Goal: Task Accomplishment & Management: Manage account settings

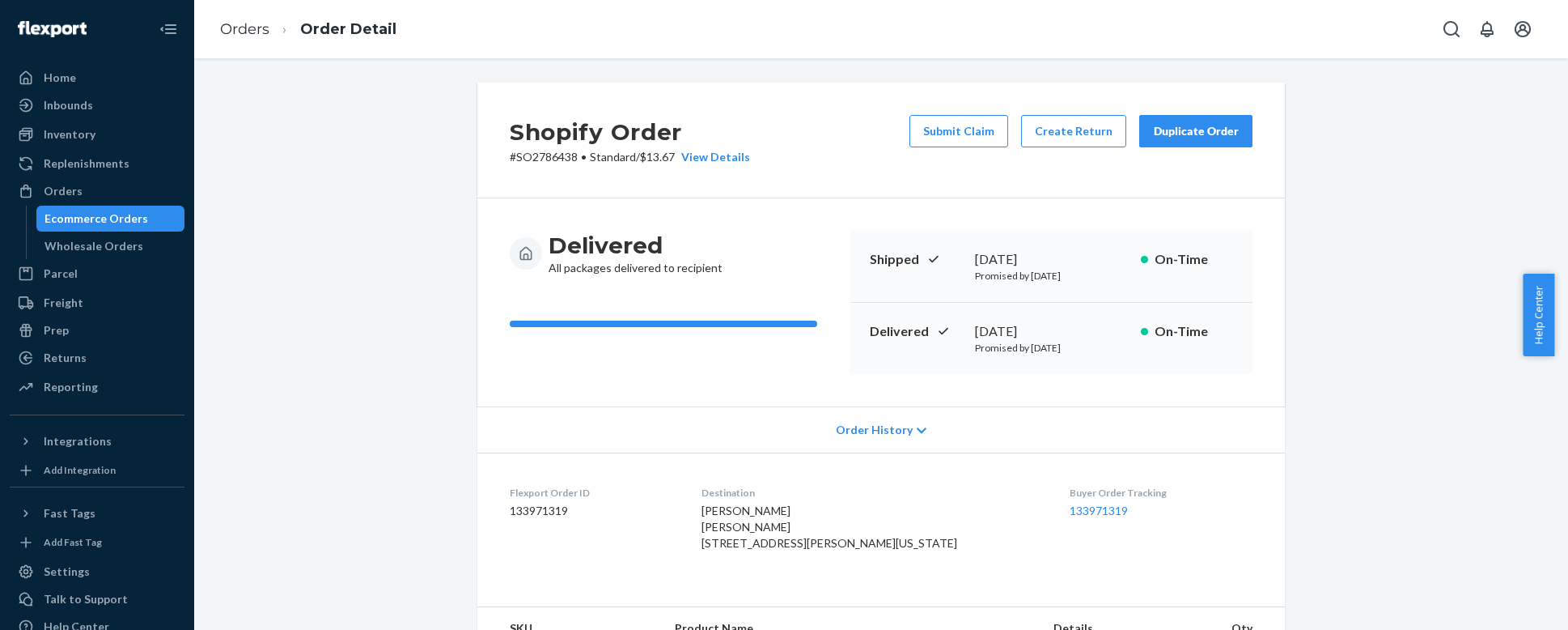
click at [740, 452] on dl "Flexport Order ID 133971319 Destination [PERSON_NAME] [PERSON_NAME] [STREET_ADD…" at bounding box center [881, 521] width 807 height 138
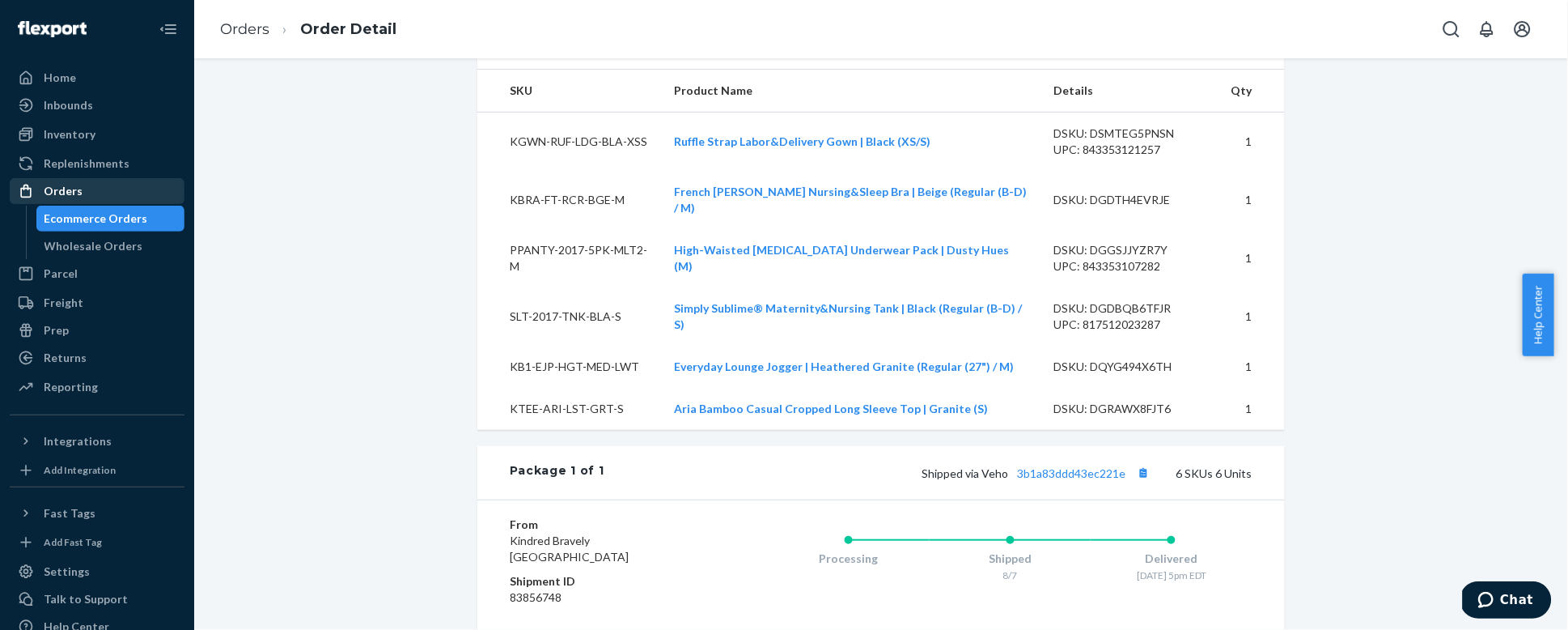
click at [83, 191] on div "Orders" at bounding box center [96, 191] width 172 height 23
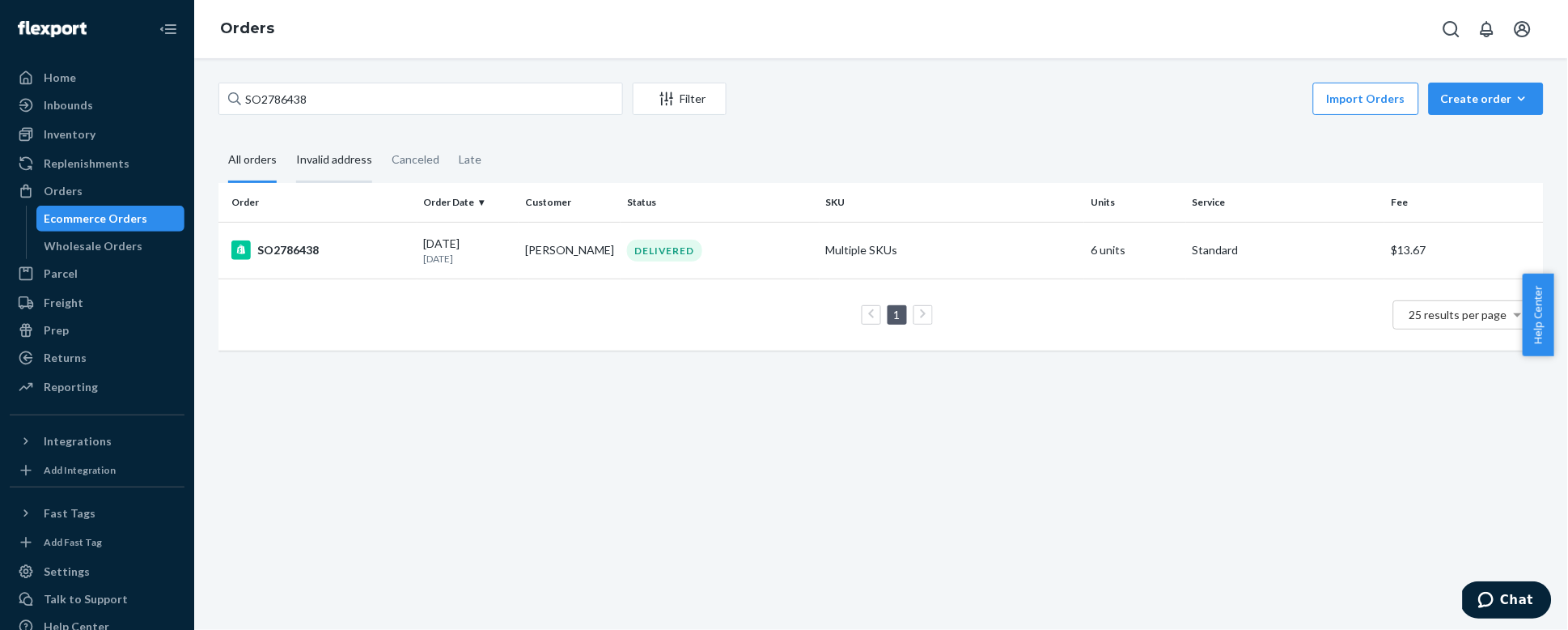
click at [334, 153] on div "Invalid address" at bounding box center [334, 160] width 76 height 45
click at [286, 138] on input "Invalid address" at bounding box center [286, 138] width 0 height 0
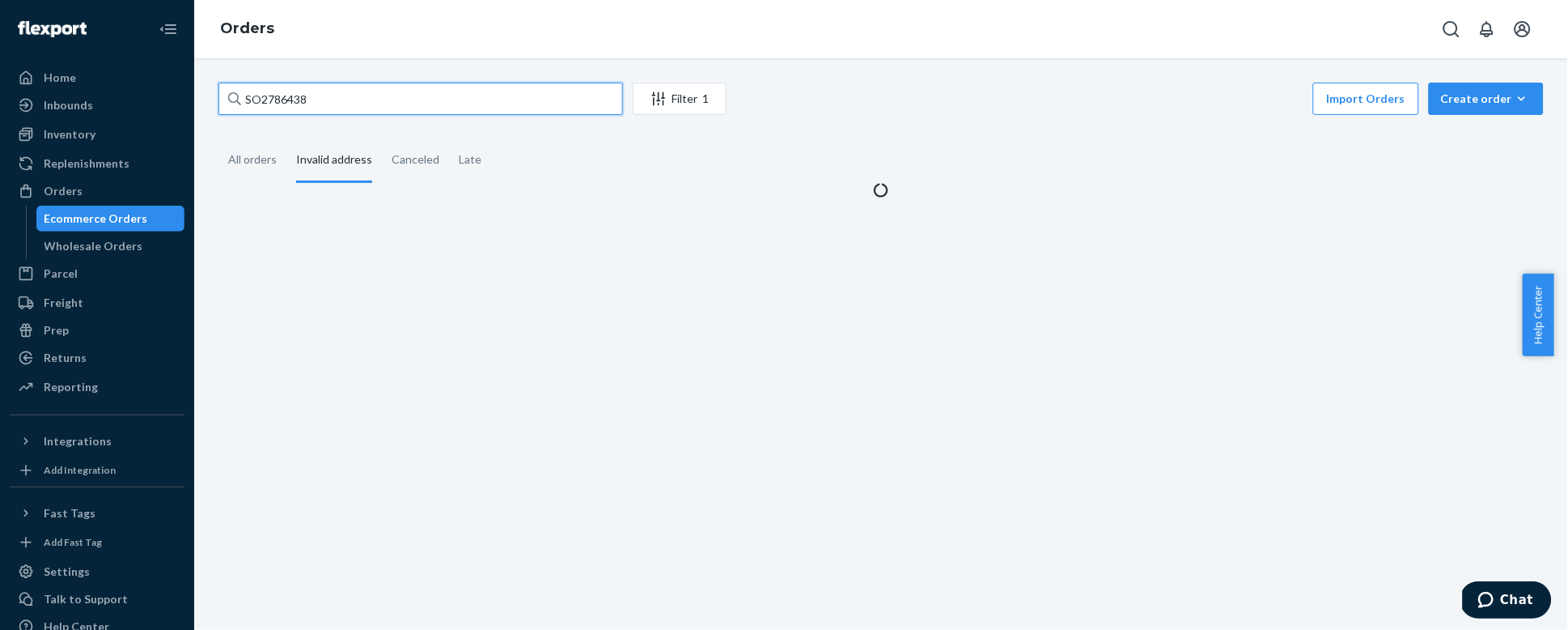
click at [316, 91] on input "SO2786438" at bounding box center [421, 99] width 404 height 32
click at [316, 97] on input "SO2786438" at bounding box center [421, 99] width 404 height 32
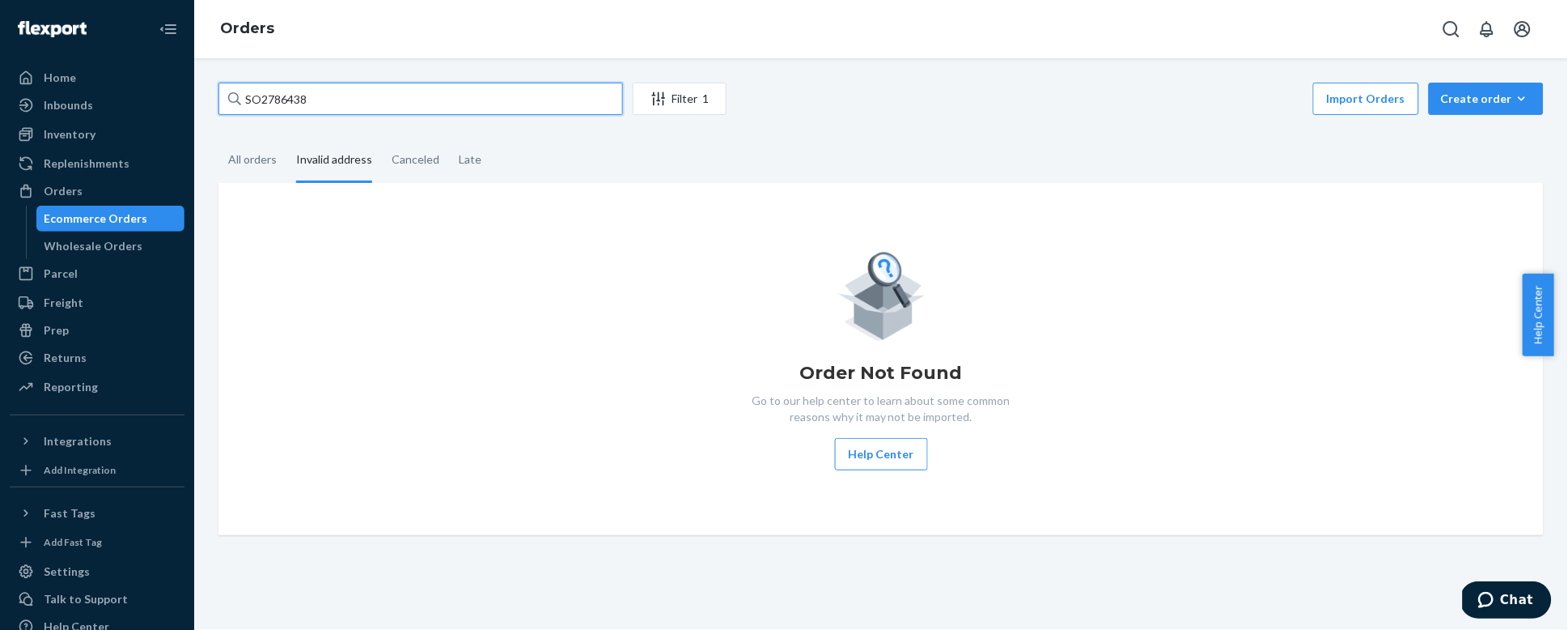
click at [316, 97] on input "SO2786438" at bounding box center [421, 99] width 404 height 32
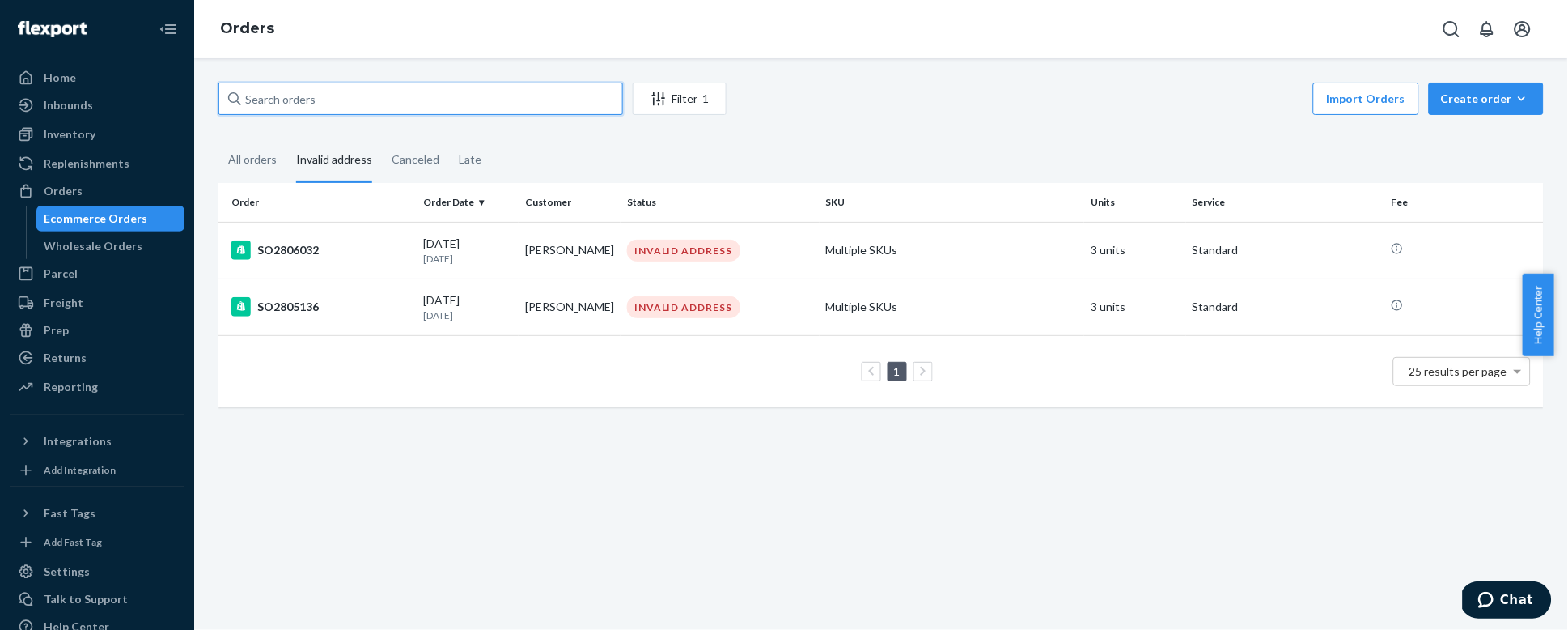
paste input "SO2805734"
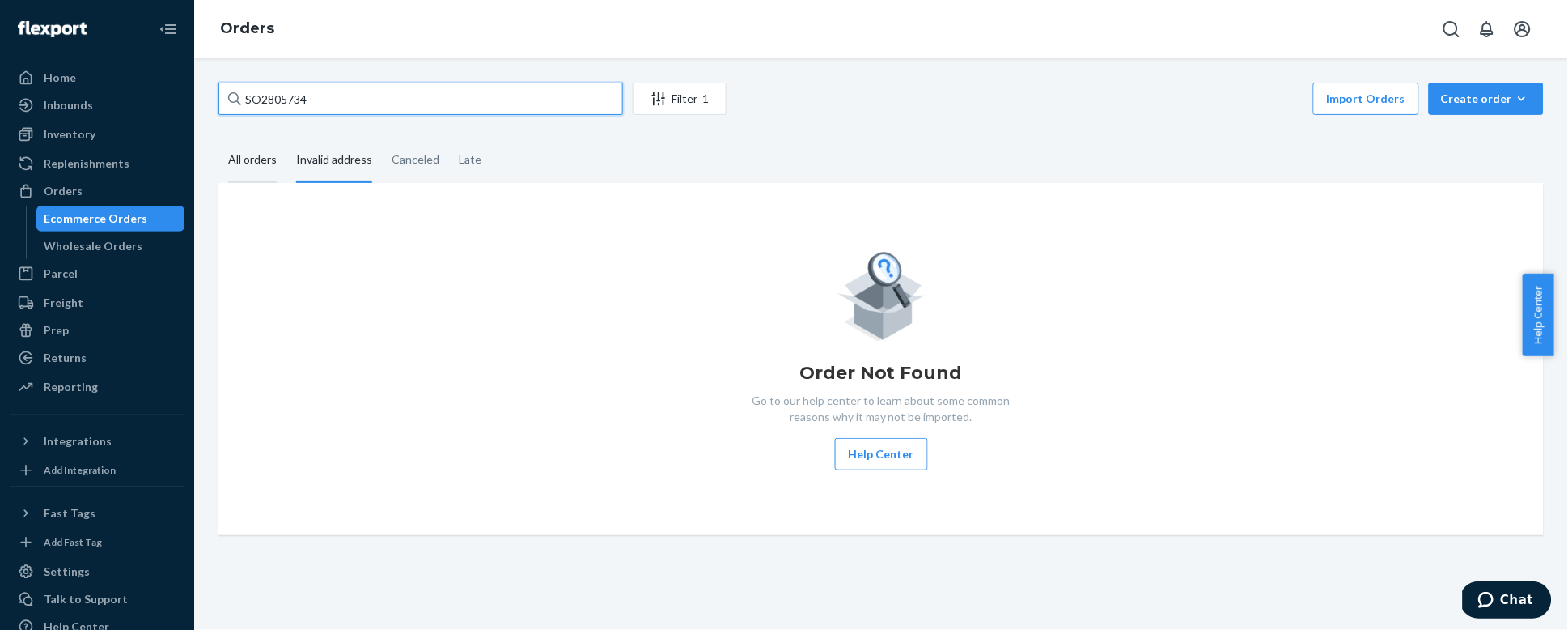
type input "SO2805734"
click at [258, 159] on div "All orders" at bounding box center [252, 160] width 48 height 45
click at [218, 138] on input "All orders" at bounding box center [218, 138] width 0 height 0
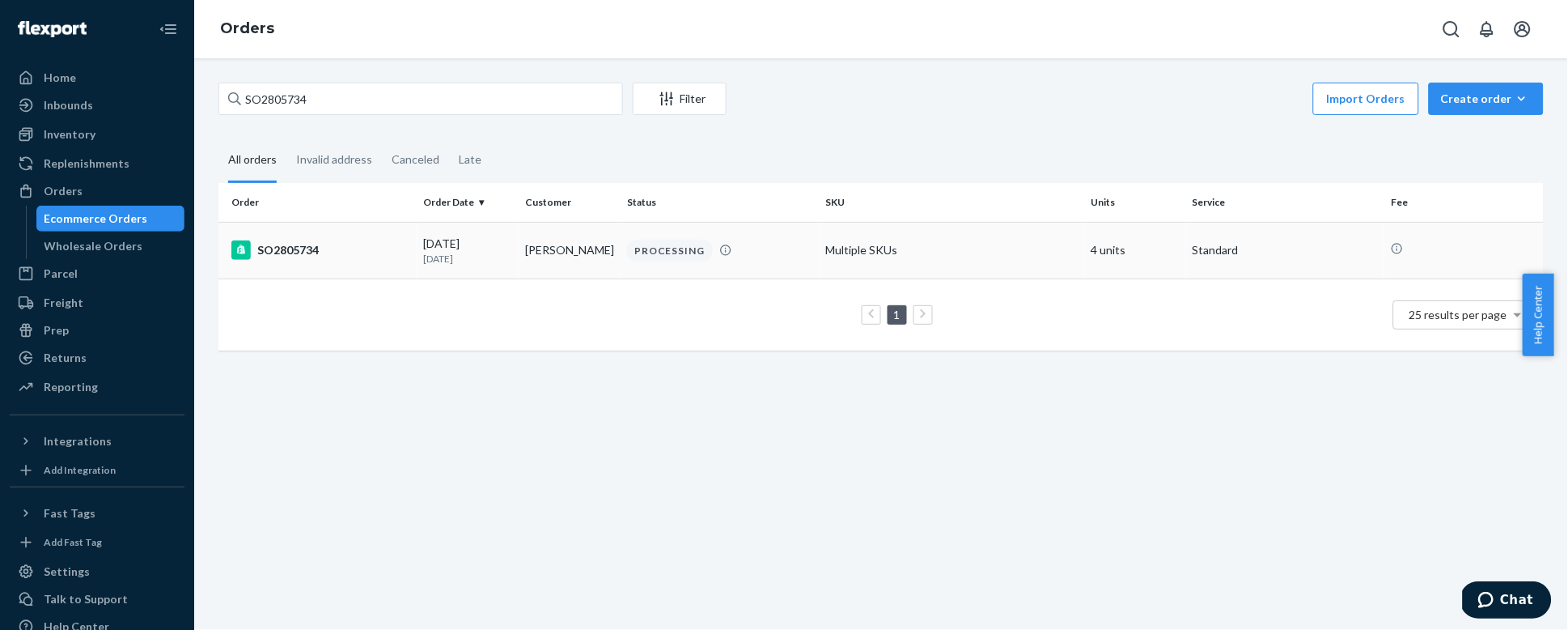
click at [327, 247] on div "SO2805734" at bounding box center [321, 250] width 179 height 19
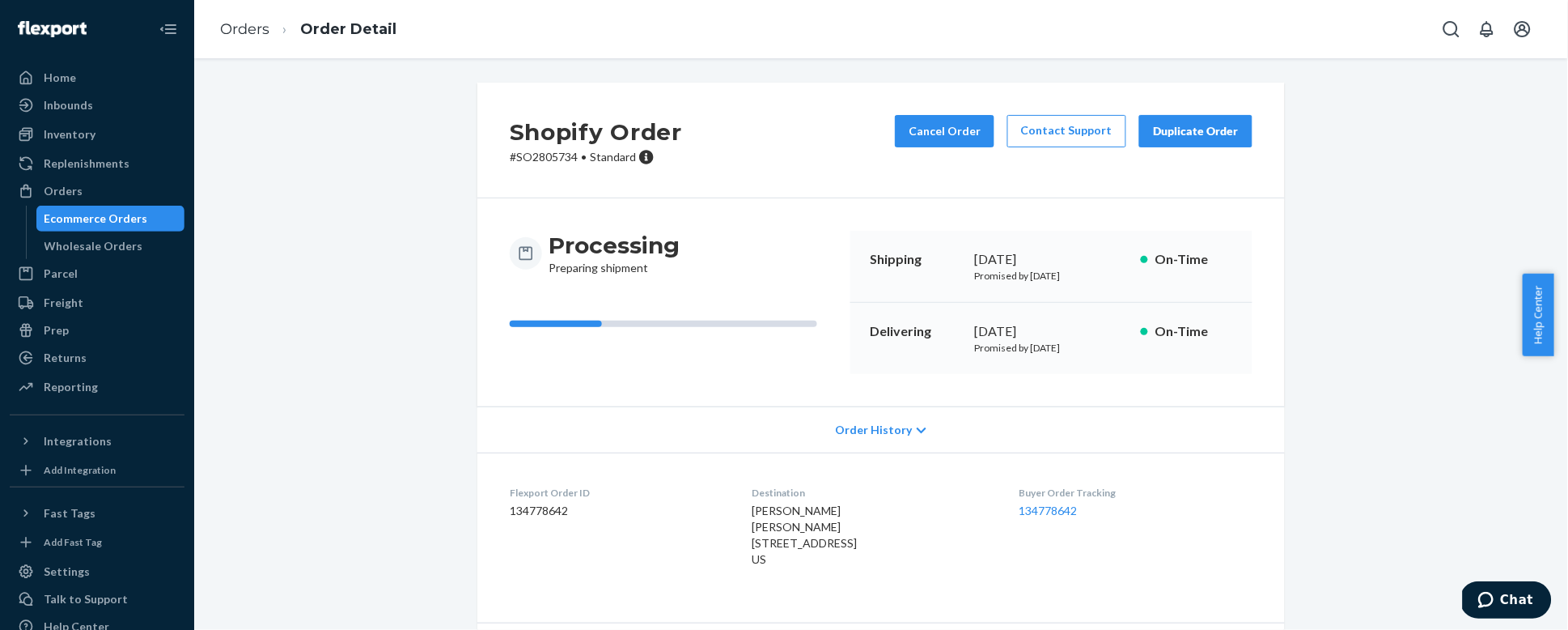
scroll to position [146, 0]
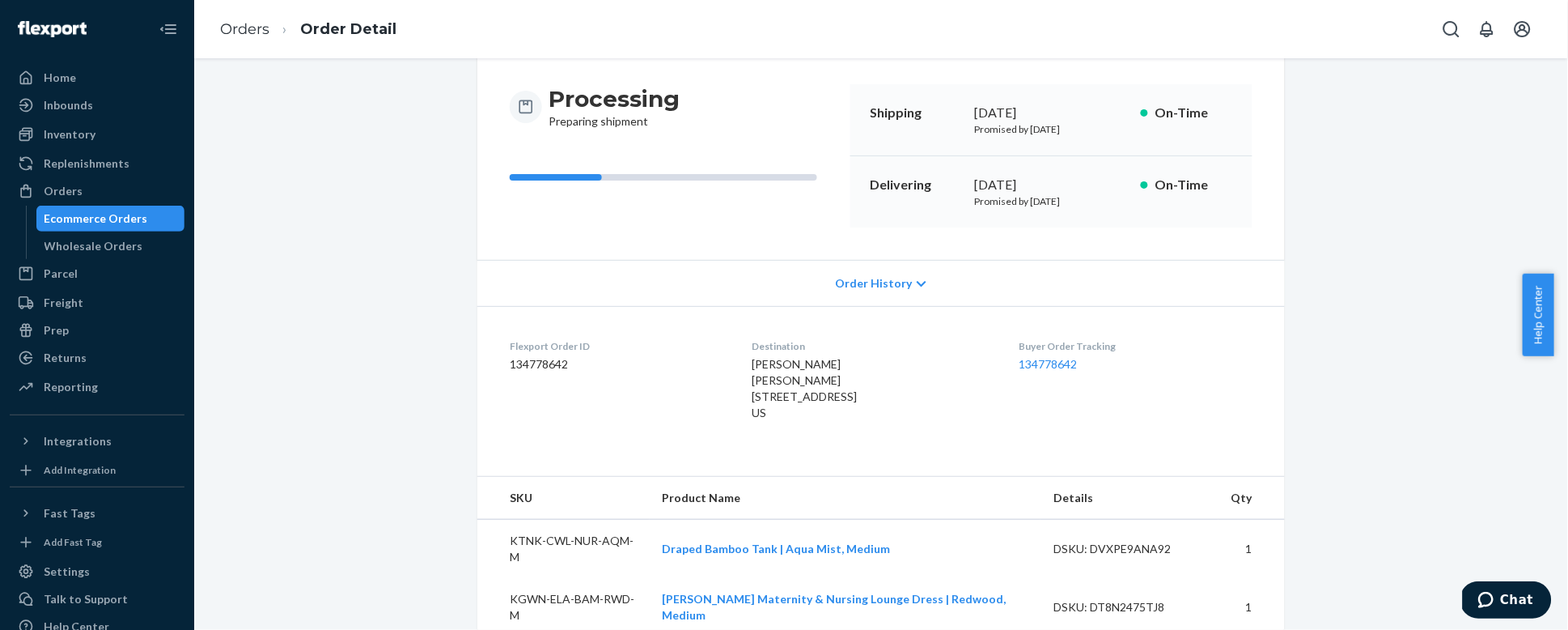
drag, startPoint x: 835, startPoint y: 412, endPoint x: 735, endPoint y: 387, distance: 103.1
click at [735, 387] on dl "Flexport Order ID 134778642 Destination [PERSON_NAME] [PERSON_NAME] [STREET_ADD…" at bounding box center [881, 383] width 807 height 154
copy span "[PERSON_NAME] [STREET_ADDRESS]"
click at [251, 30] on link "Orders" at bounding box center [245, 29] width 49 height 18
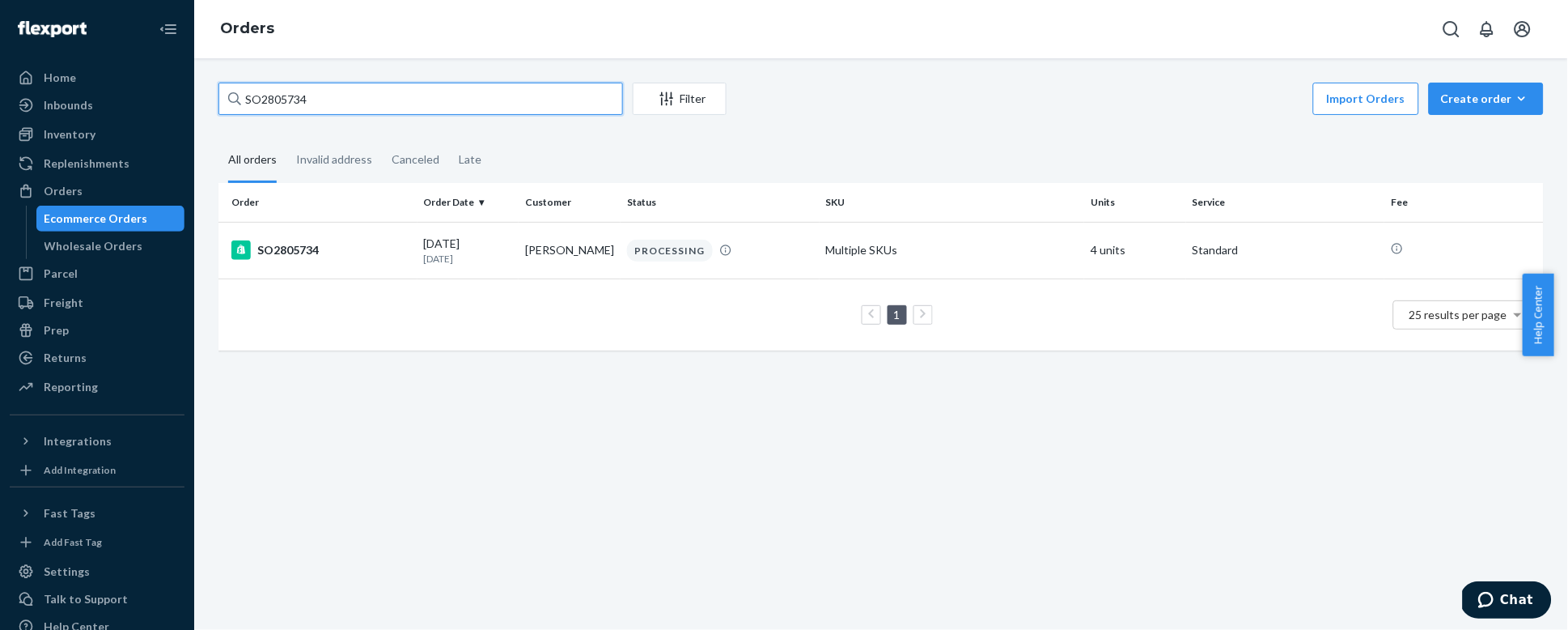
click at [295, 100] on input "SO2805734" at bounding box center [421, 99] width 404 height 32
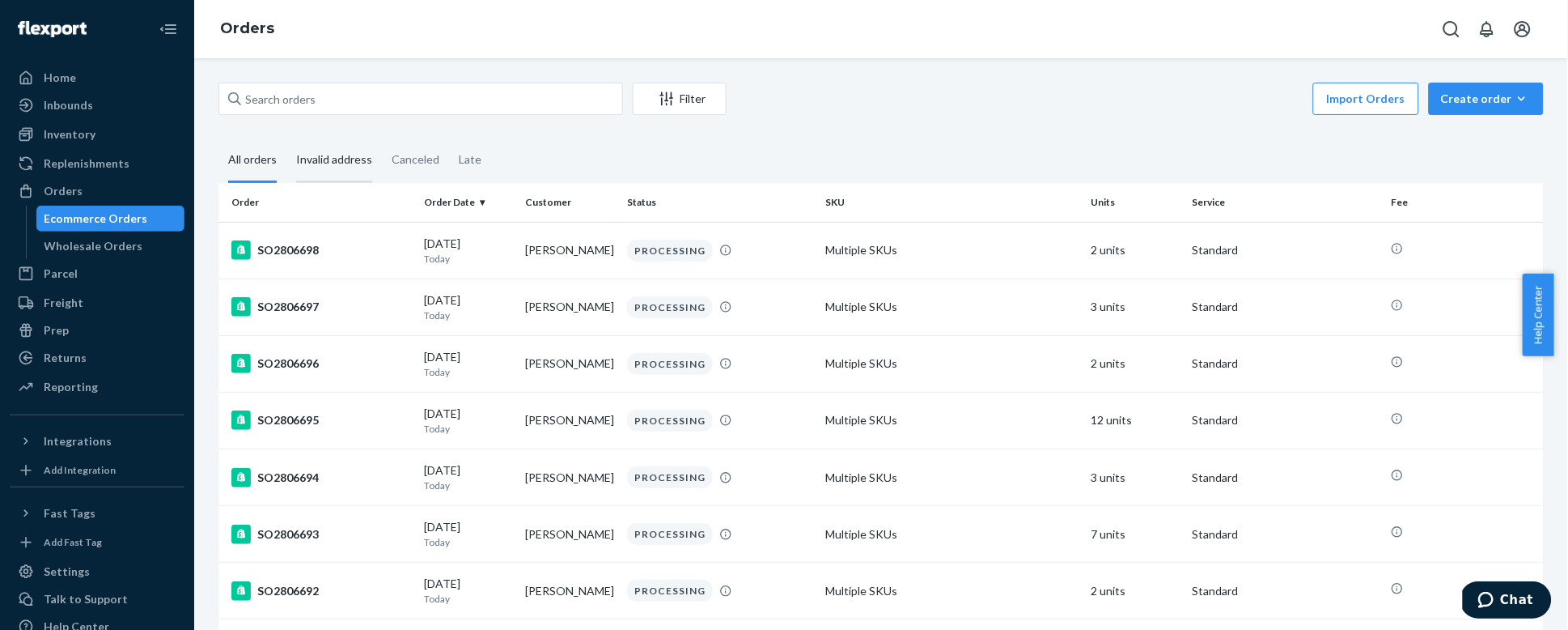
click at [361, 157] on div "Invalid address" at bounding box center [334, 160] width 76 height 45
click at [286, 138] on input "Invalid address" at bounding box center [286, 138] width 0 height 0
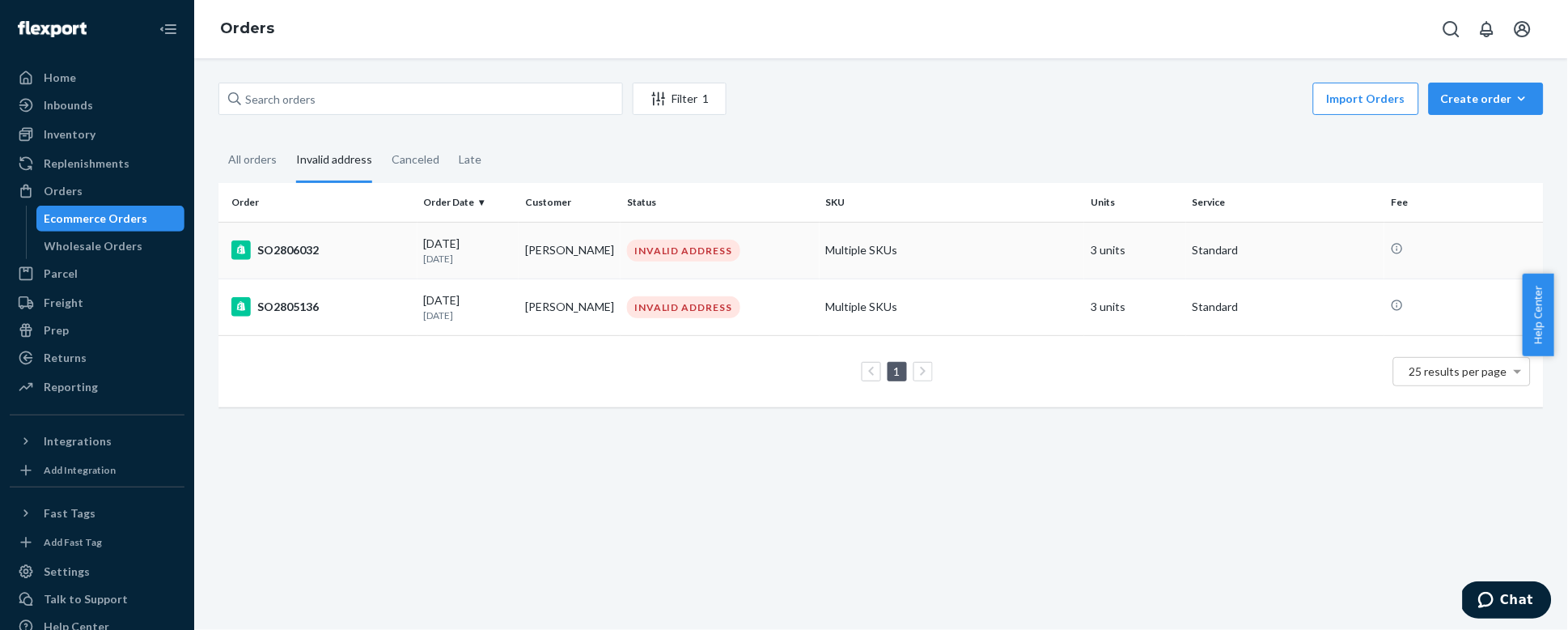
click at [360, 244] on div "SO2806032" at bounding box center [321, 250] width 179 height 19
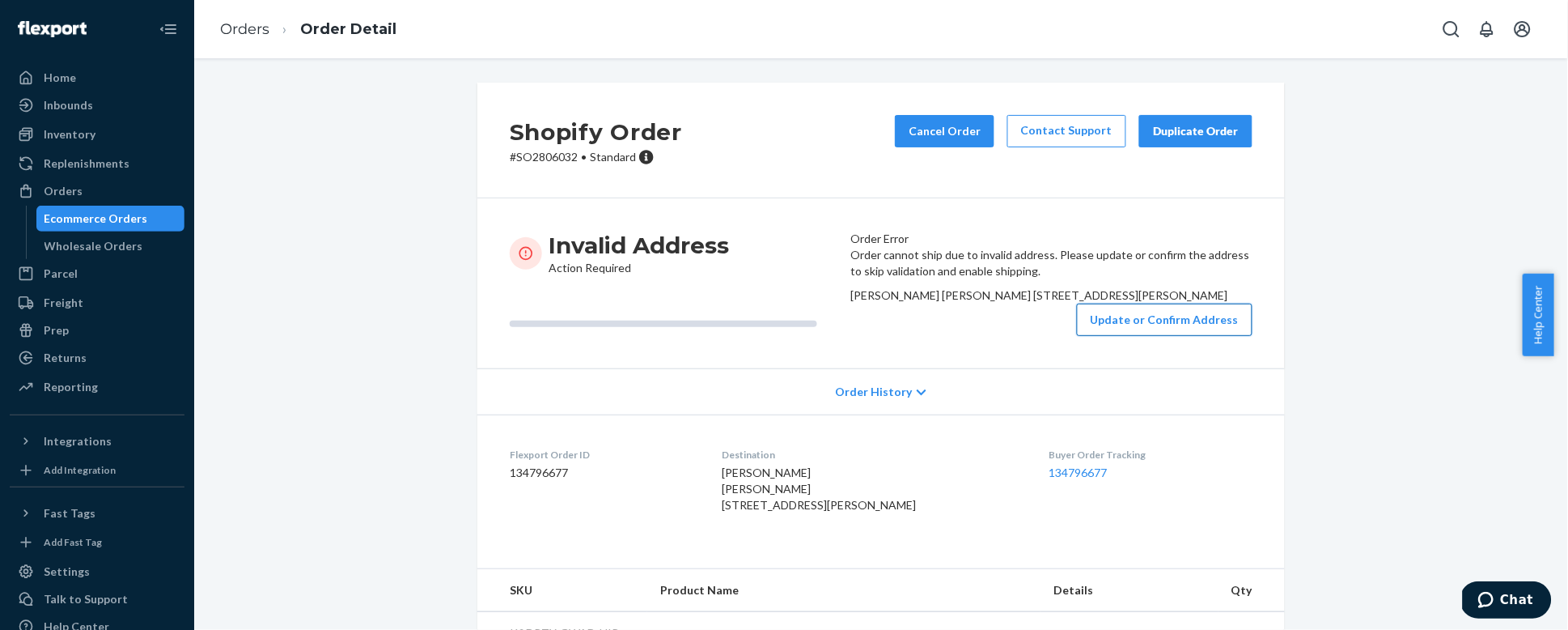
click at [1143, 336] on button "Update or Confirm Address" at bounding box center [1164, 320] width 175 height 32
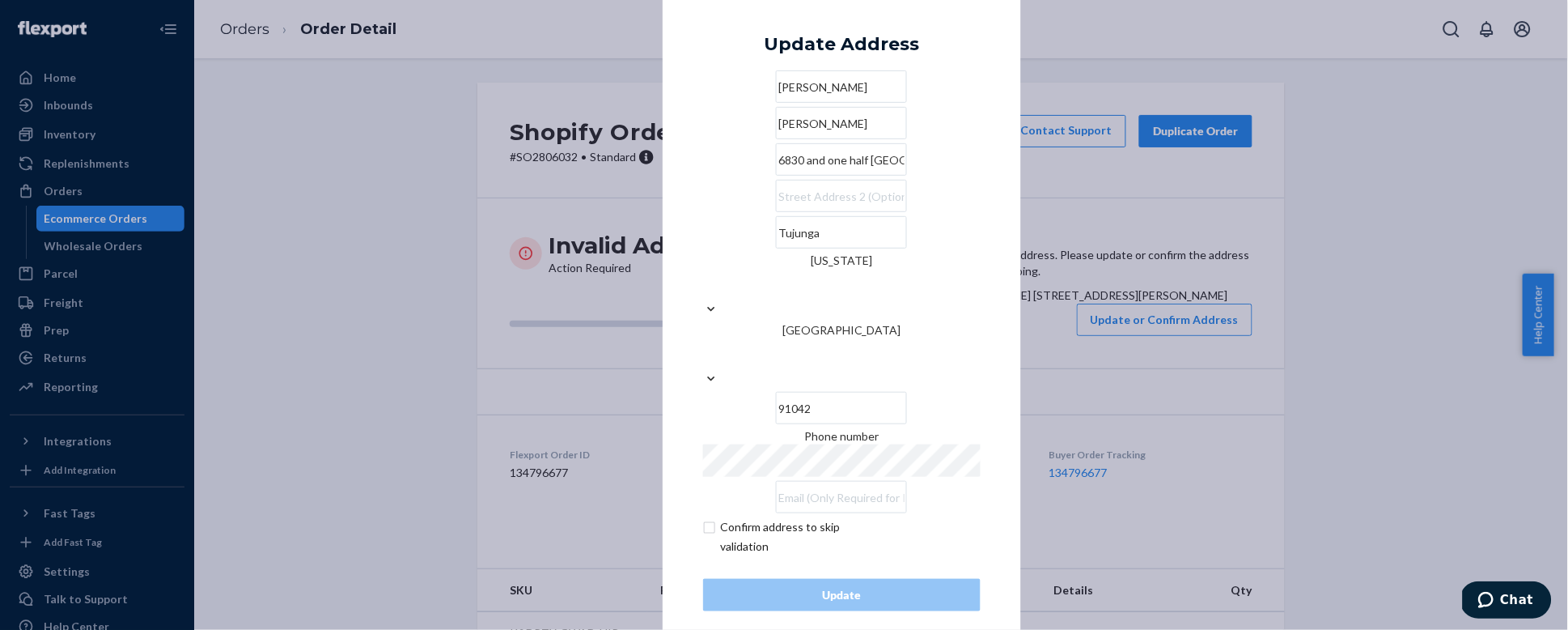
drag, startPoint x: 745, startPoint y: 210, endPoint x: 804, endPoint y: 209, distance: 59.0
click at [804, 175] on input "6830 and one half [GEOGRAPHIC_DATA][PERSON_NAME]" at bounding box center [841, 159] width 131 height 32
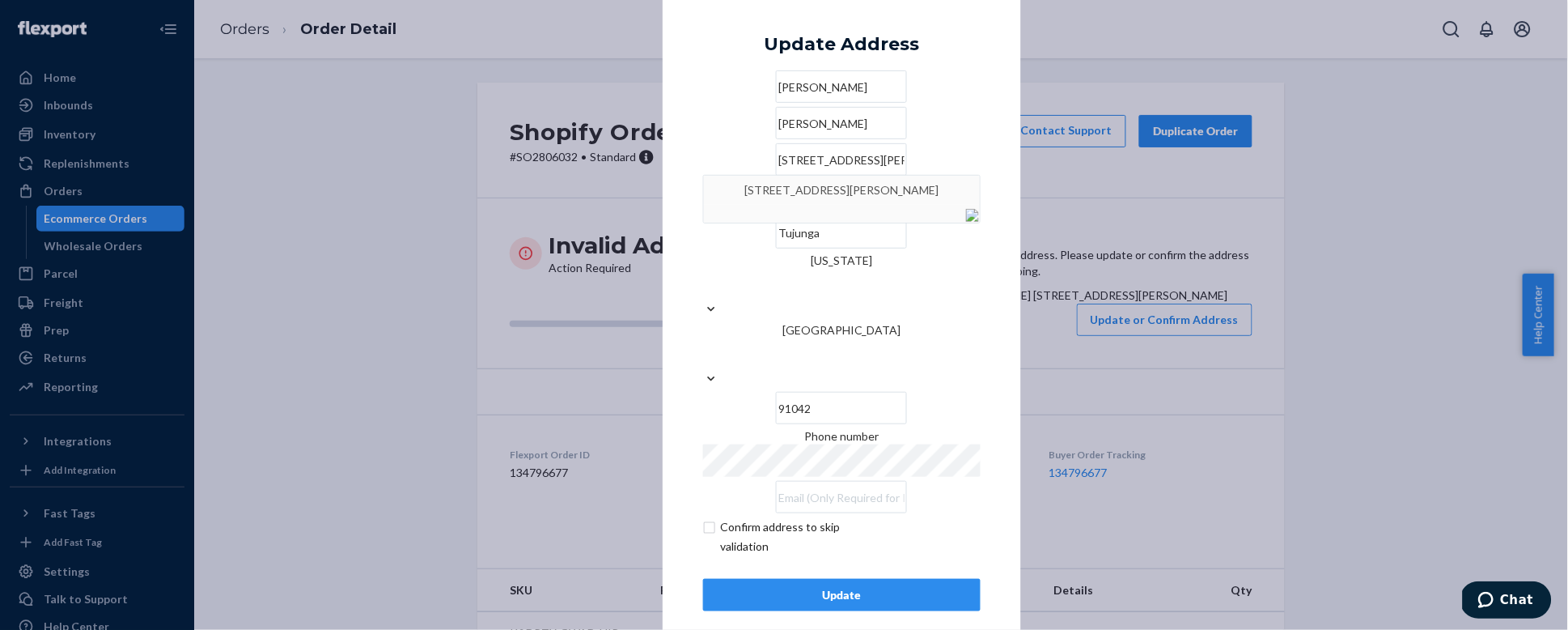
click at [855, 175] on input "[STREET_ADDRESS][PERSON_NAME]" at bounding box center [841, 159] width 131 height 32
type input "[STREET_ADDRESS][PERSON_NAME]"
click at [988, 301] on div "× Update Address [PERSON_NAME] [PERSON_NAME] [STREET_ADDRESS][PERSON_NAME][US_S…" at bounding box center [842, 314] width 359 height 673
click at [877, 392] on input "91042" at bounding box center [841, 408] width 131 height 32
type input "91942"
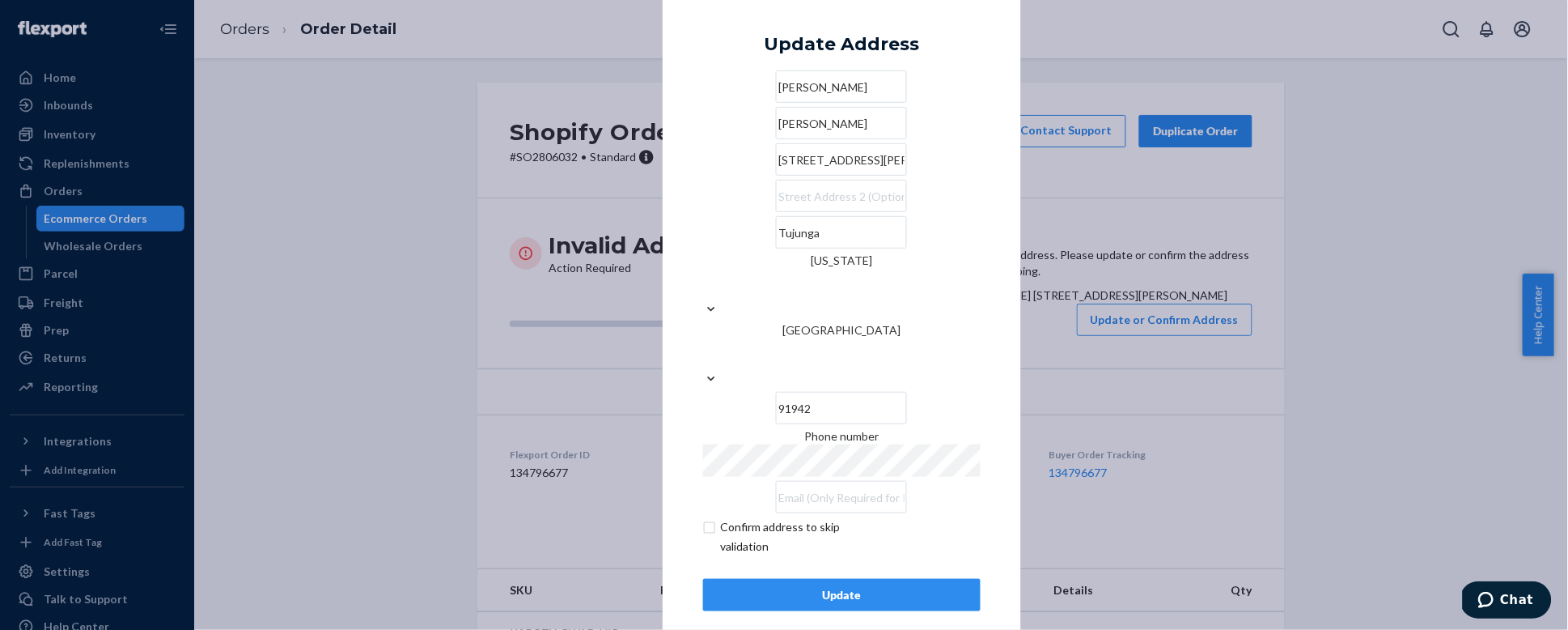
click at [790, 175] on input "[STREET_ADDRESS][PERSON_NAME]" at bounding box center [841, 159] width 131 height 32
click at [877, 587] on div "Update" at bounding box center [841, 594] width 250 height 16
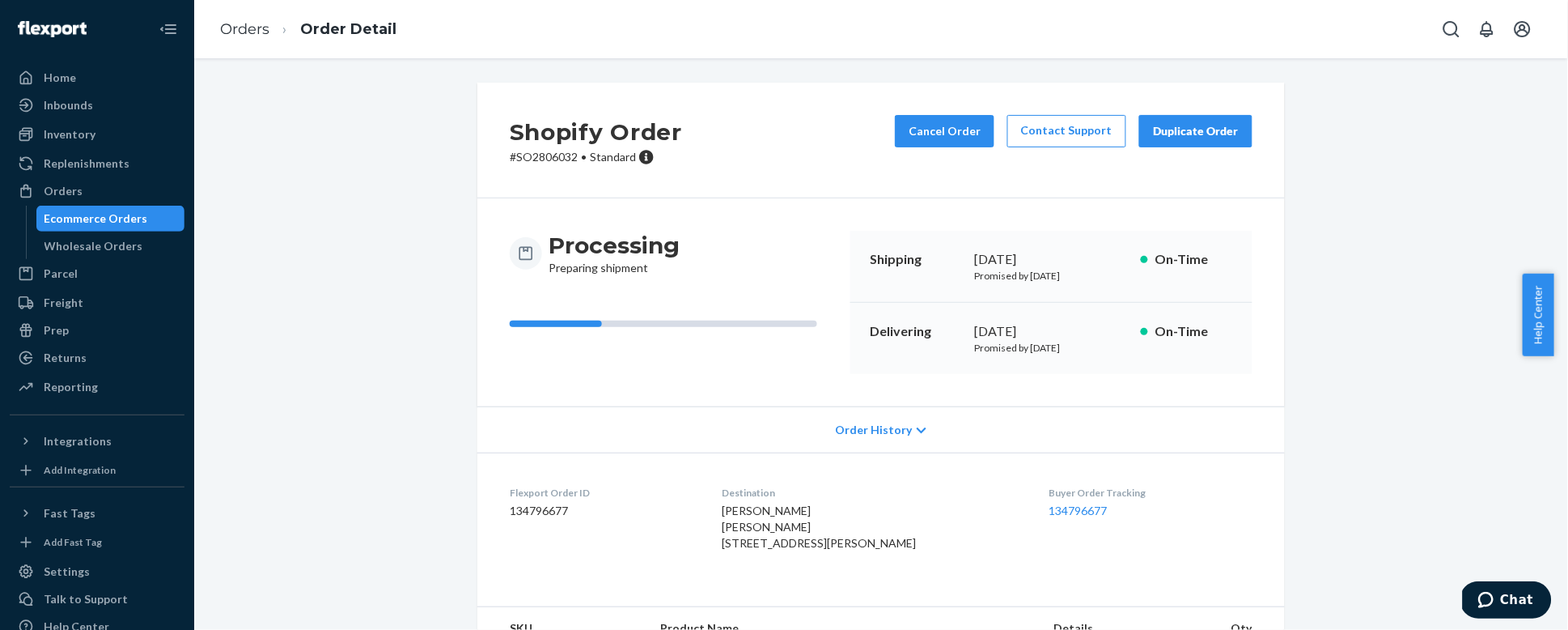
drag, startPoint x: 831, startPoint y: 558, endPoint x: 733, endPoint y: 528, distance: 102.5
click at [733, 528] on dl "Flexport Order ID 134796677 Destination [PERSON_NAME] [PERSON_NAME] [STREET_ADD…" at bounding box center [881, 521] width 807 height 138
copy span "[PERSON_NAME] [STREET_ADDRESS][PERSON_NAME]"
